Goal: Task Accomplishment & Management: Use online tool/utility

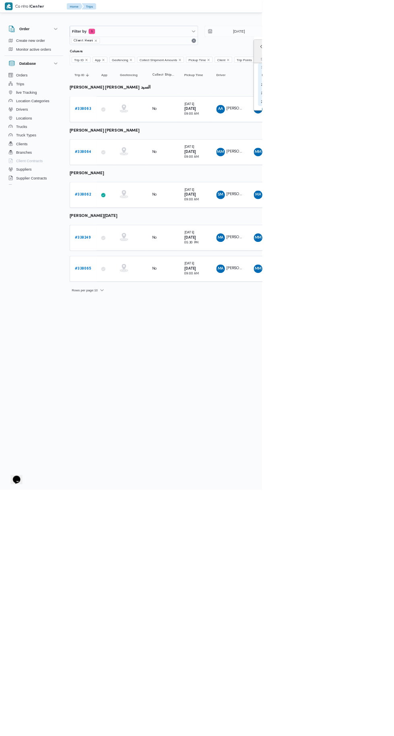
type input "[DATE]"
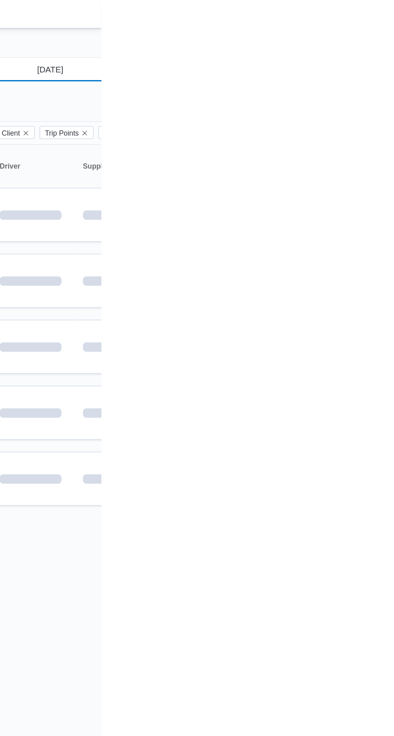
click at [354, 46] on input "[DATE]" at bounding box center [353, 47] width 91 height 16
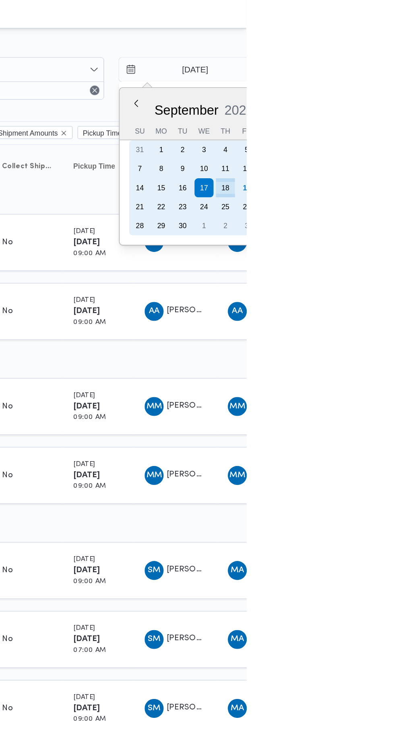
click at [380, 128] on div "18" at bounding box center [379, 127] width 13 height 13
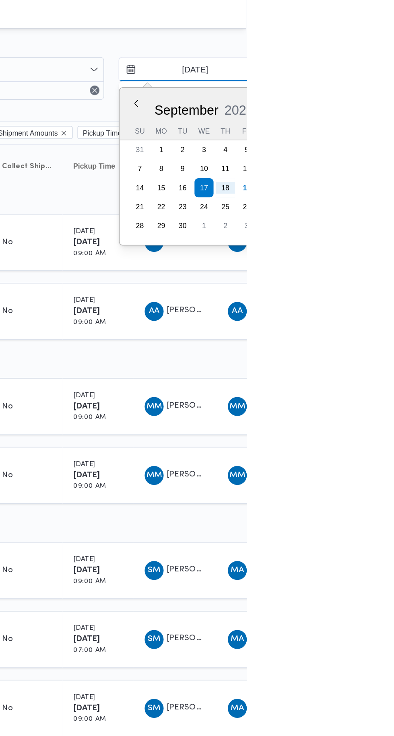
type input "[DATE]"
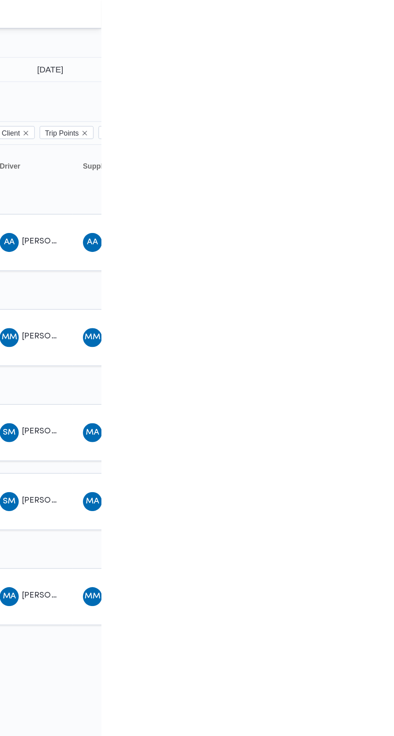
type input "19/9/2025"
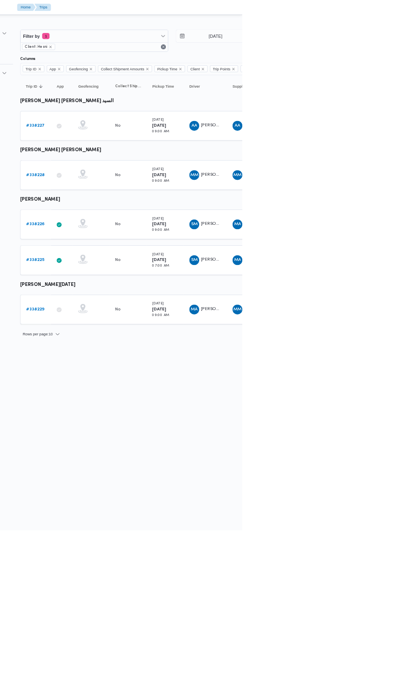
click at [127, 226] on b "# 338228" at bounding box center [124, 228] width 24 height 5
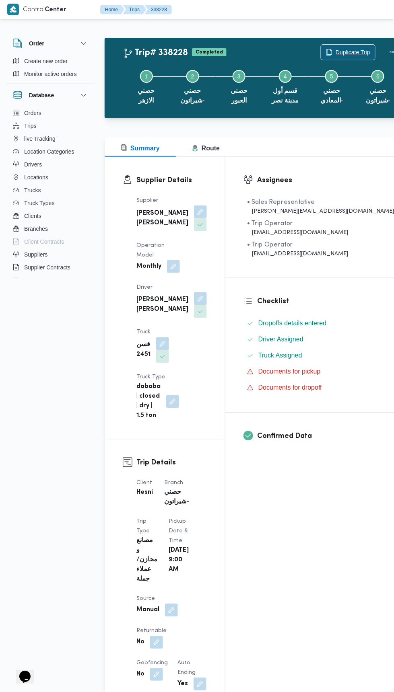
click at [335, 51] on span "Duplicate Trip" at bounding box center [352, 52] width 35 height 10
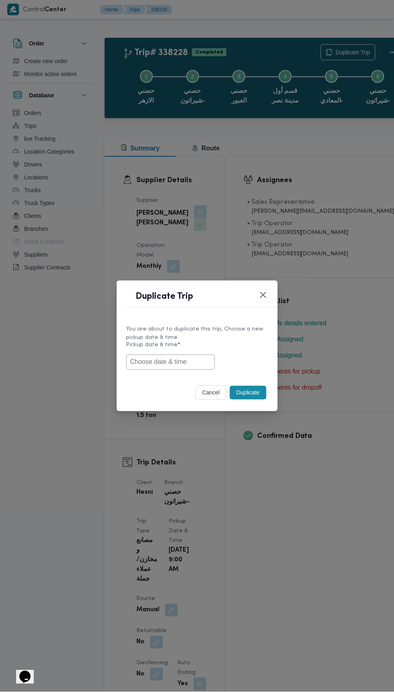
click at [196, 361] on input "text" at bounding box center [170, 362] width 88 height 15
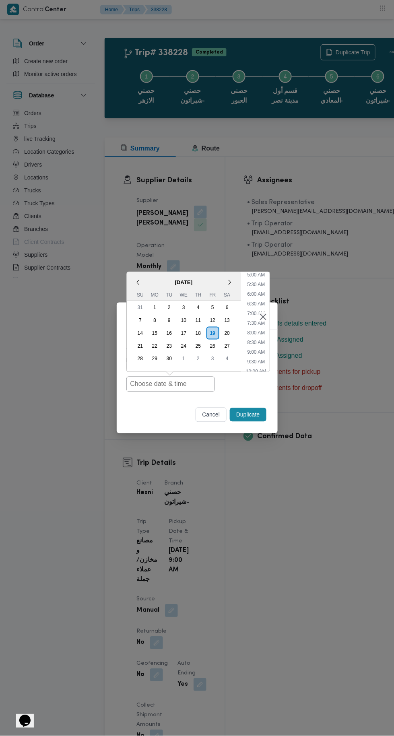
scroll to position [99, 0]
click at [260, 345] on li "8:30 AM" at bounding box center [256, 341] width 24 height 8
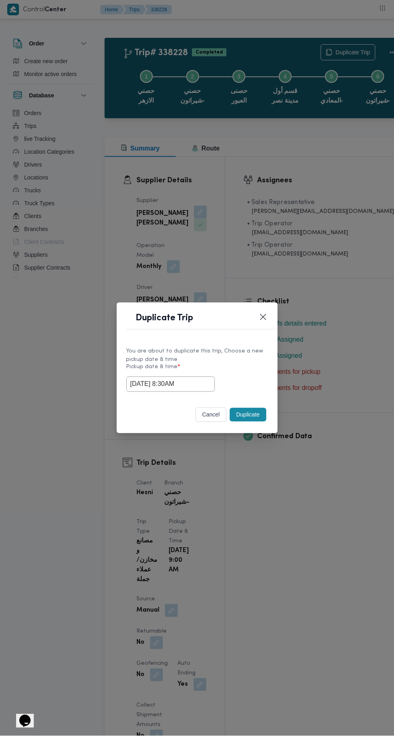
click at [203, 383] on input "19/09/2025 8:30AM" at bounding box center [170, 383] width 88 height 15
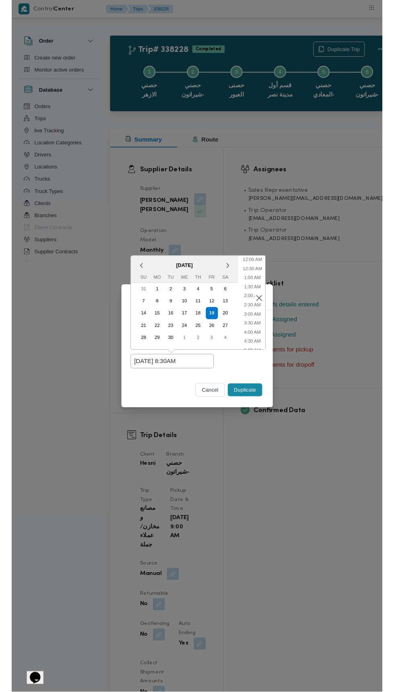
scroll to position [118, 0]
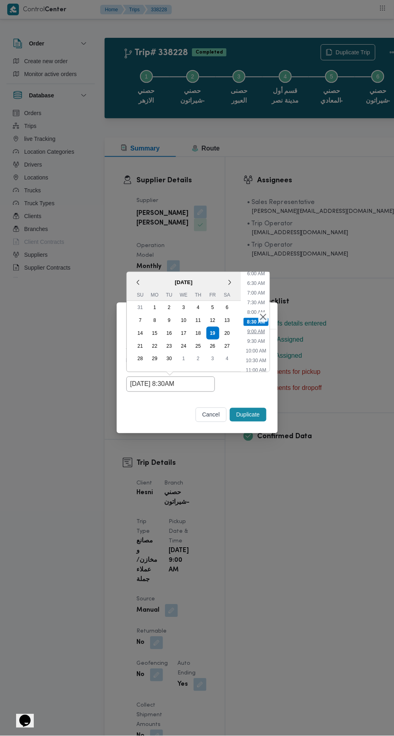
click at [259, 330] on li "9:00 AM" at bounding box center [256, 331] width 24 height 8
type input "[DATE] 9:00AM"
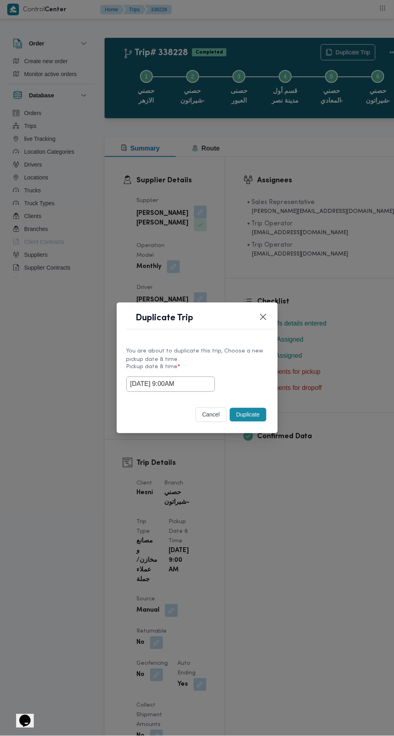
click at [243, 415] on button "Duplicate" at bounding box center [248, 415] width 36 height 14
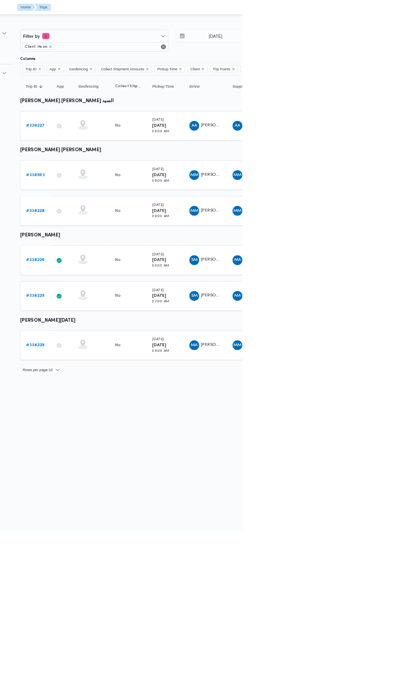
click at [132, 448] on b "# 338229" at bounding box center [124, 450] width 24 height 5
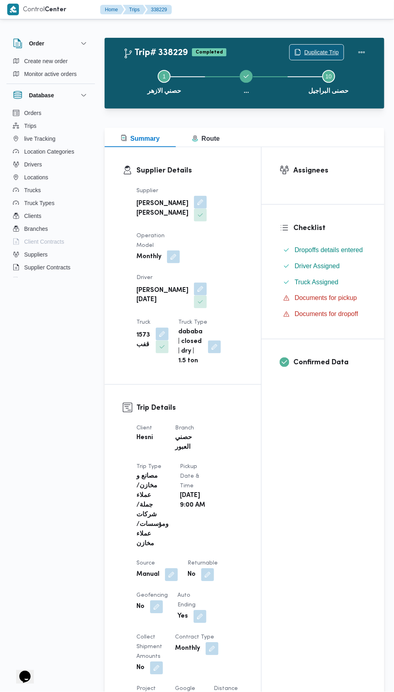
click at [313, 52] on span "Duplicate Trip" at bounding box center [321, 52] width 35 height 10
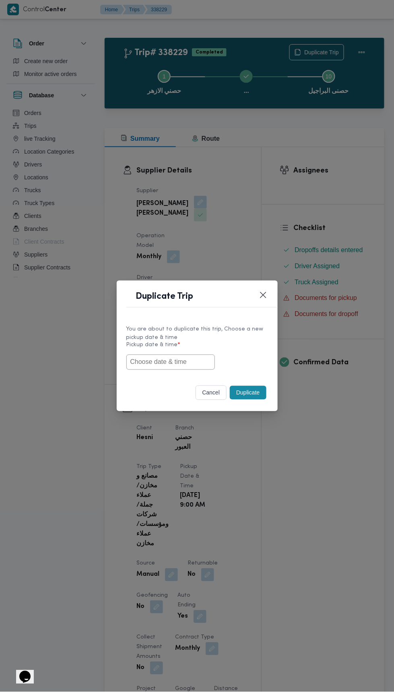
click at [180, 364] on input "text" at bounding box center [170, 362] width 88 height 15
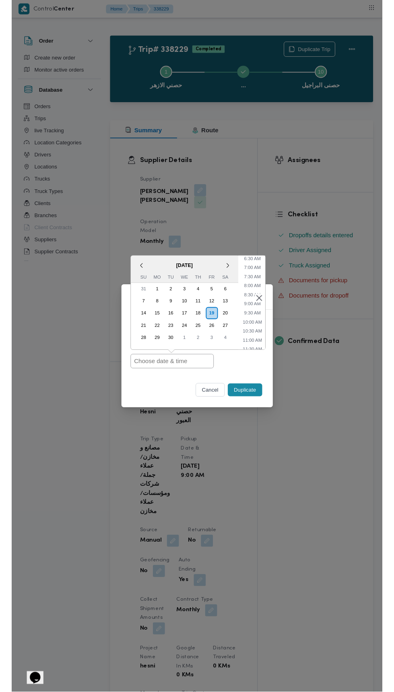
scroll to position [128, 0]
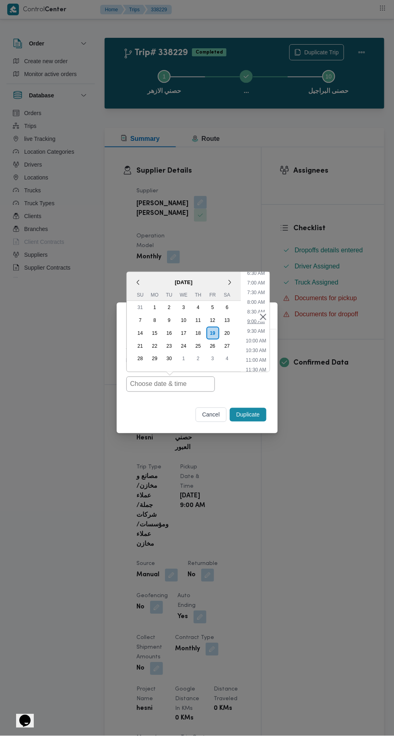
click at [252, 321] on li "9:00 AM" at bounding box center [256, 321] width 24 height 8
type input "[DATE] 9:00AM"
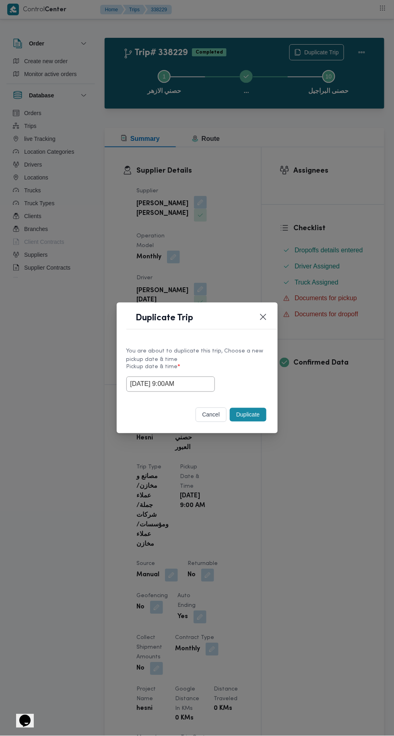
click at [253, 416] on button "Duplicate" at bounding box center [248, 415] width 36 height 14
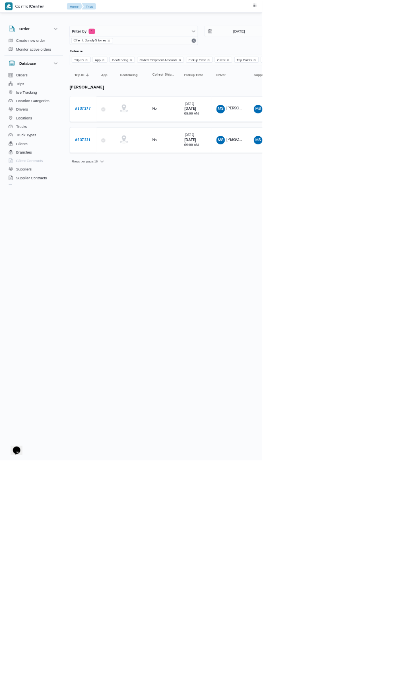
click at [129, 163] on b "# 337277" at bounding box center [124, 163] width 25 height 5
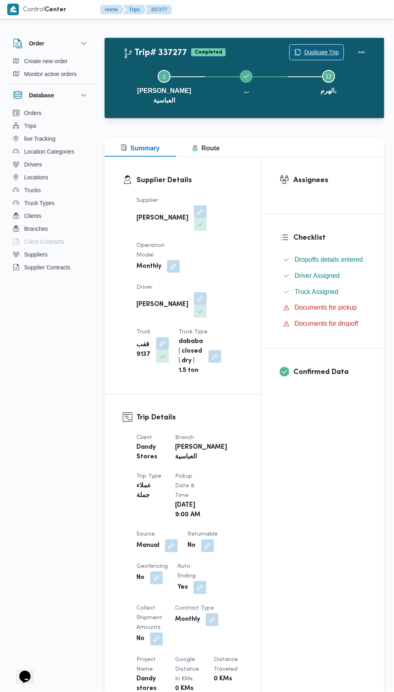
click at [321, 52] on span "Duplicate Trip" at bounding box center [321, 52] width 35 height 10
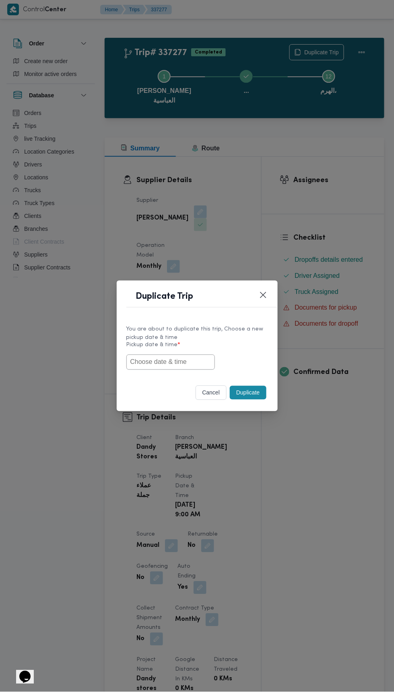
click at [205, 360] on input "text" at bounding box center [170, 362] width 88 height 15
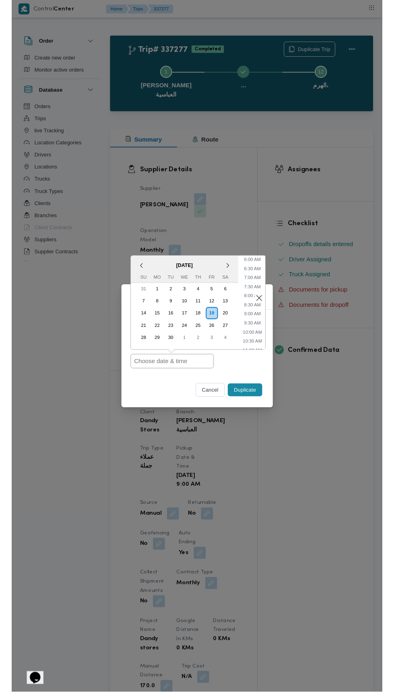
scroll to position [120, 0]
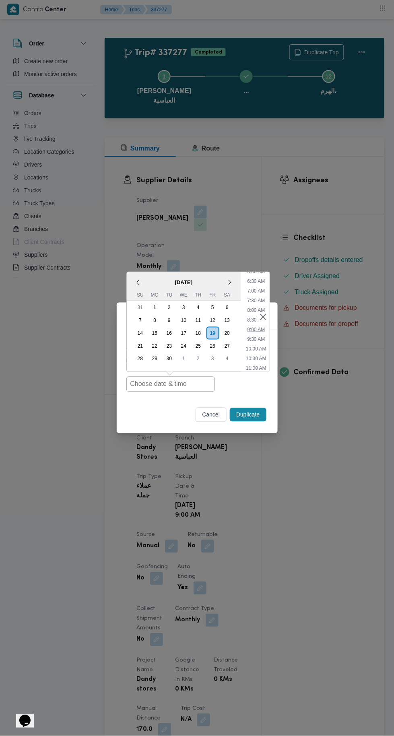
click at [251, 326] on li "9:00 AM" at bounding box center [256, 329] width 24 height 8
type input "[DATE] 9:00AM"
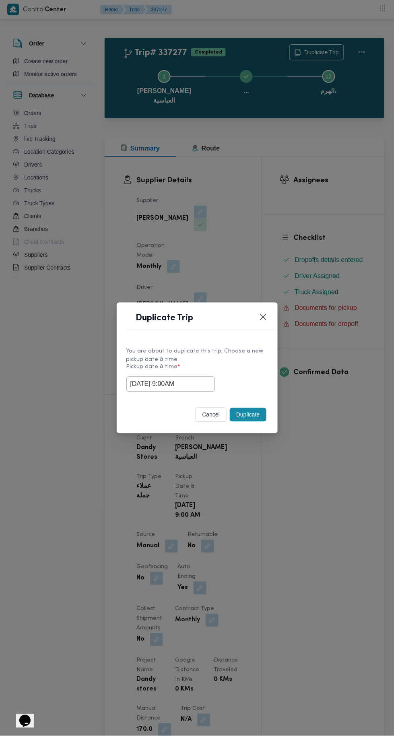
click at [245, 393] on div "You are about to duplicate this trip, Choose a new pickup date & time Pickup da…" at bounding box center [197, 369] width 161 height 60
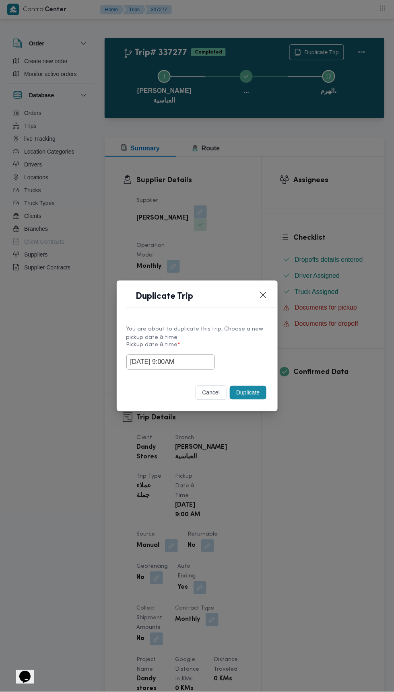
click at [243, 410] on div "cancel Duplicate" at bounding box center [197, 395] width 161 height 34
click at [244, 388] on button "Duplicate" at bounding box center [248, 393] width 36 height 14
